Goal: Find specific page/section: Find specific page/section

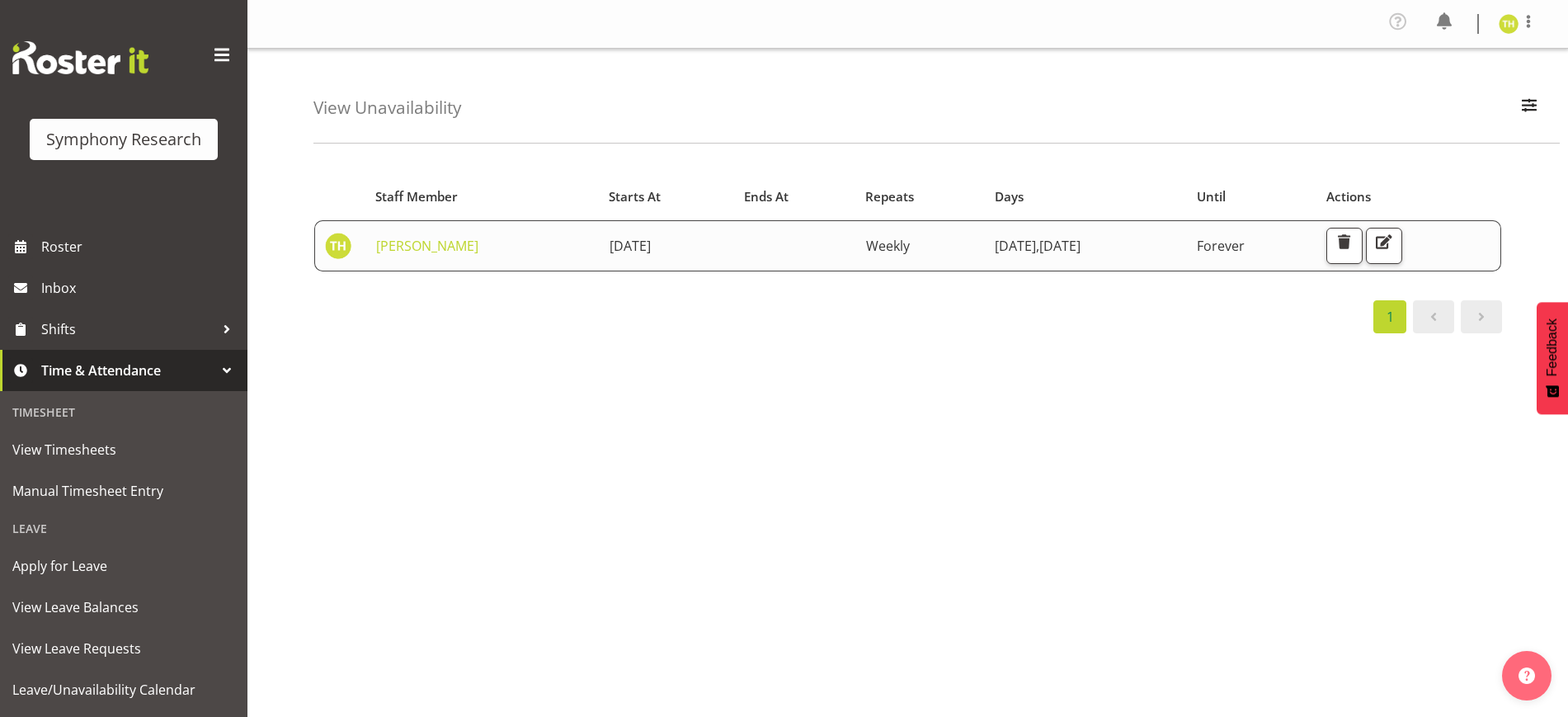
drag, startPoint x: 1036, startPoint y: 355, endPoint x: 1027, endPoint y: 355, distance: 9.0
click at [1036, 355] on div "Starts At Staff Member Starts At Ends At Repeats Days Until Actions [PERSON_NAM…" at bounding box center [941, 486] width 1255 height 660
click at [214, 368] on div at bounding box center [226, 370] width 25 height 25
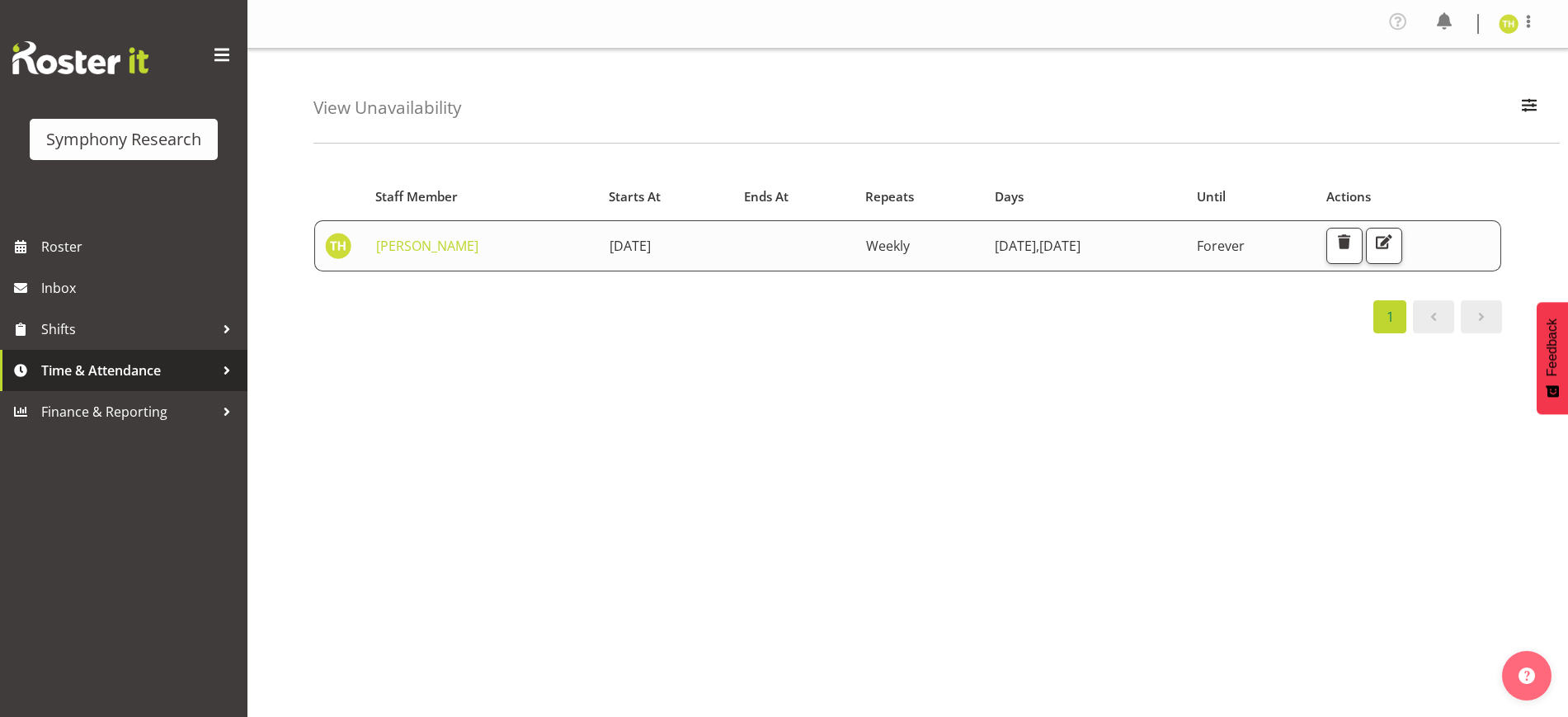
click at [214, 364] on div at bounding box center [226, 370] width 25 height 25
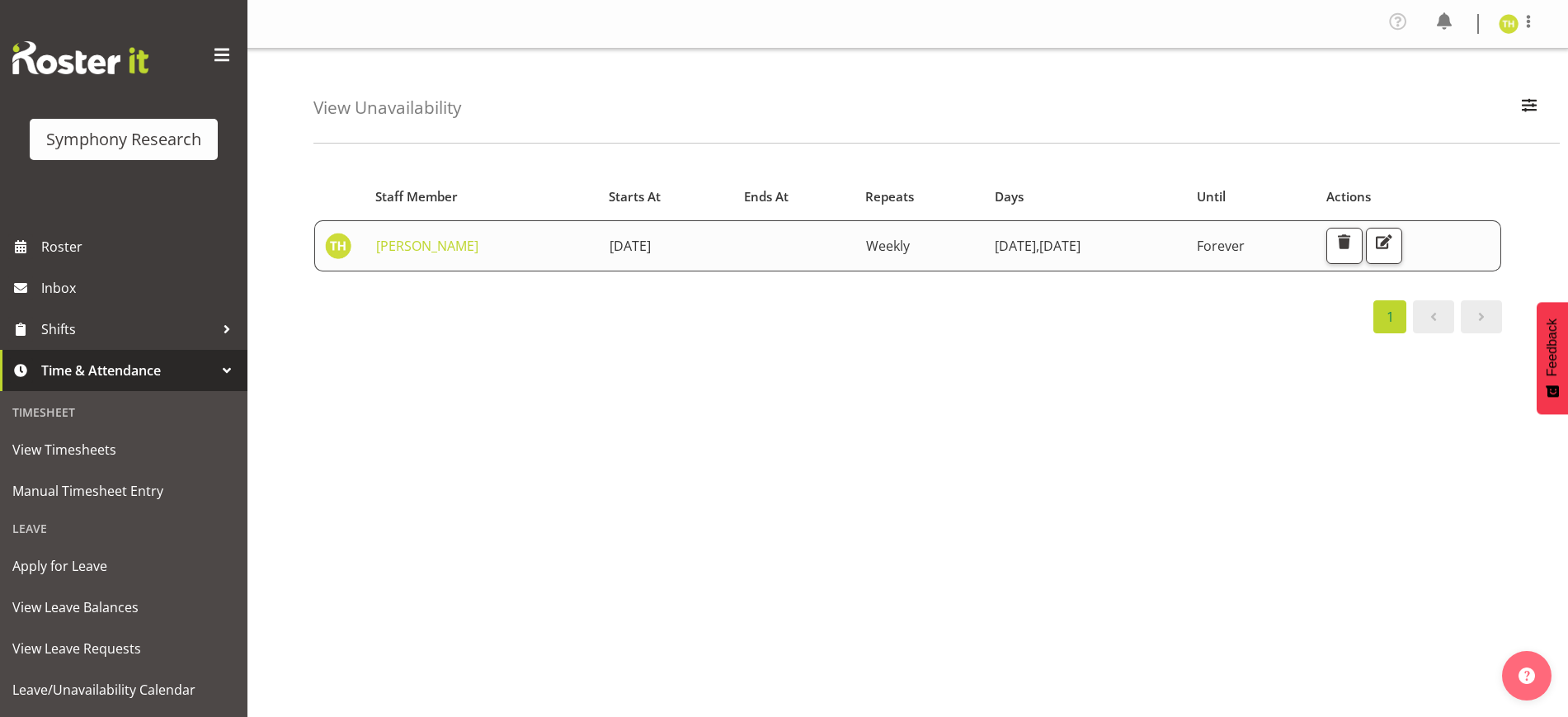
click at [214, 375] on div at bounding box center [226, 370] width 25 height 25
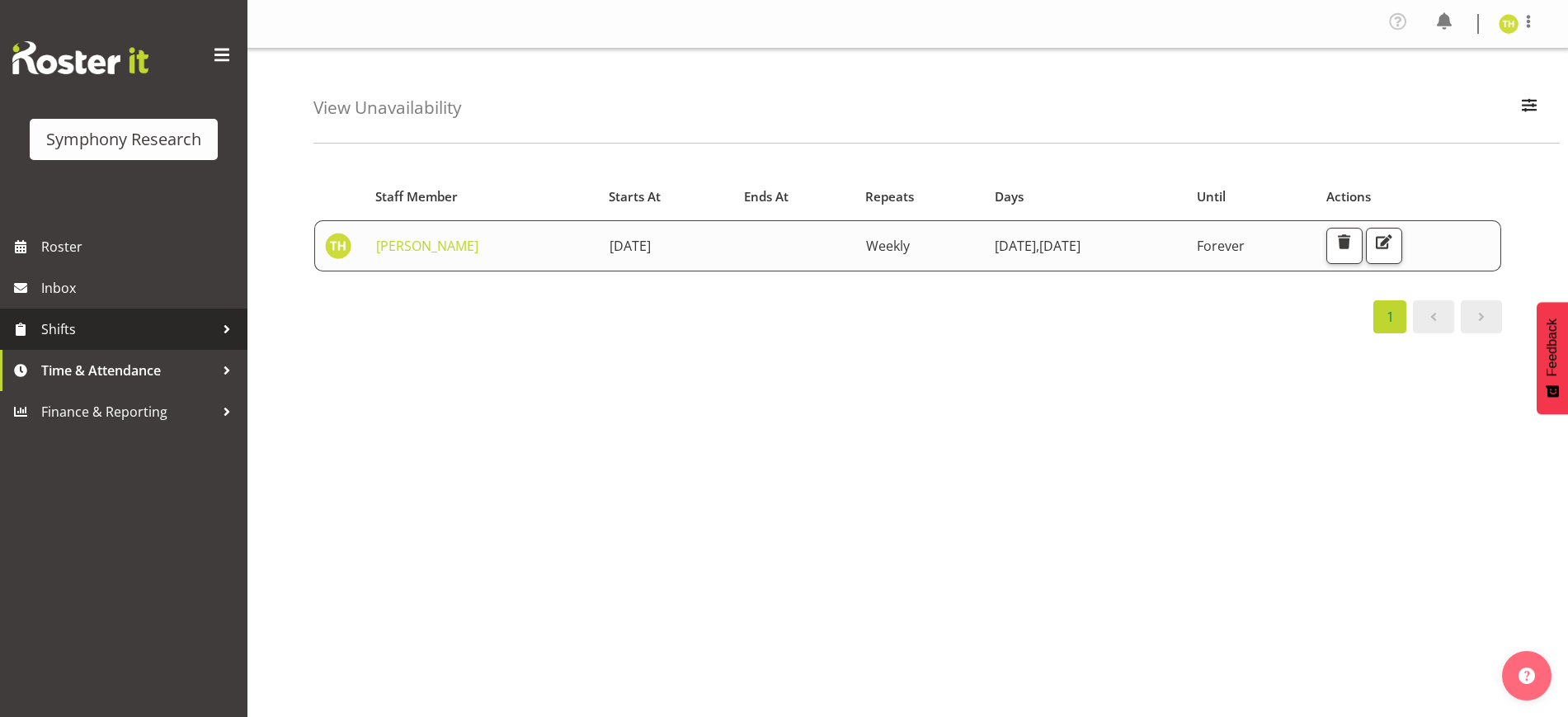
click at [88, 323] on span "Shifts" at bounding box center [127, 329] width 173 height 25
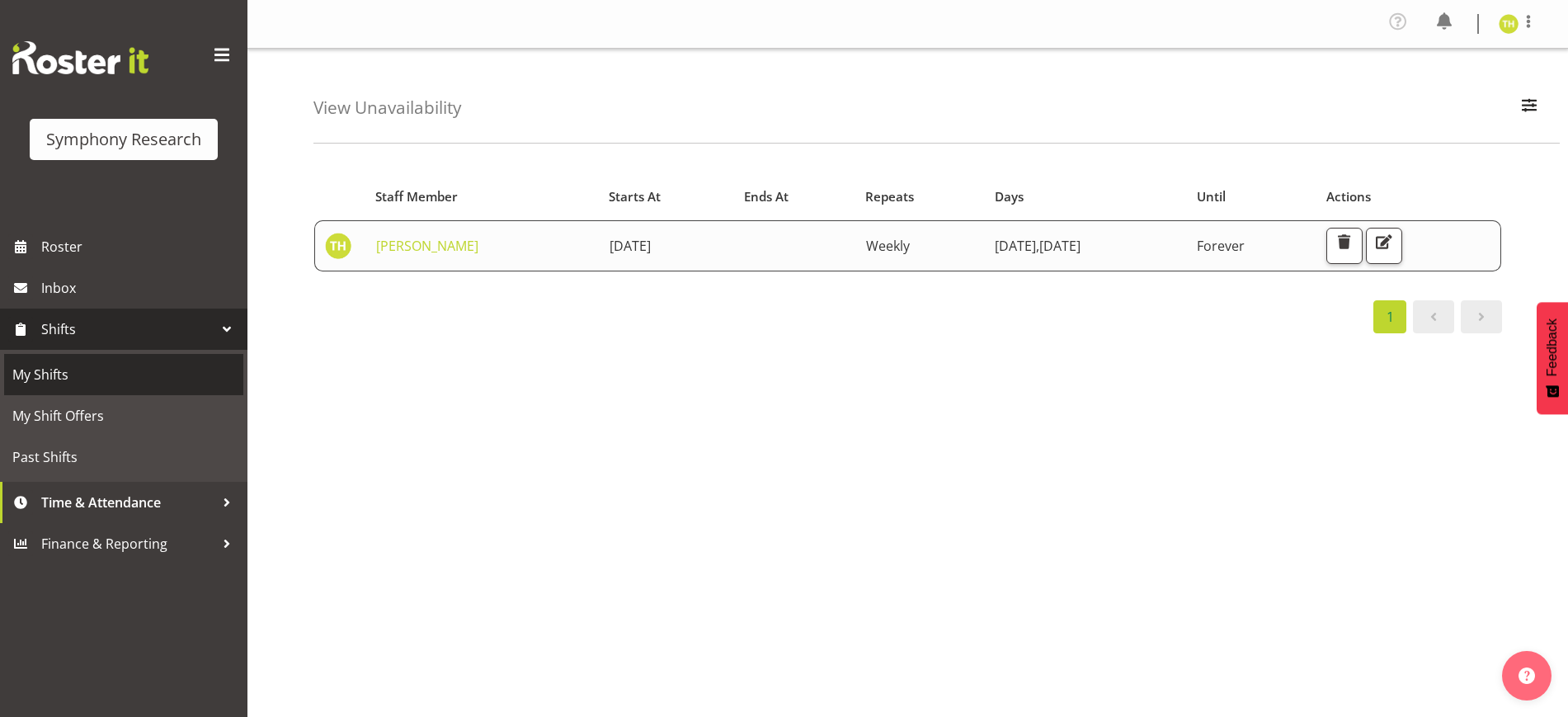
click at [60, 363] on span "My Shifts" at bounding box center [124, 375] width 223 height 25
